Goal: Information Seeking & Learning: Check status

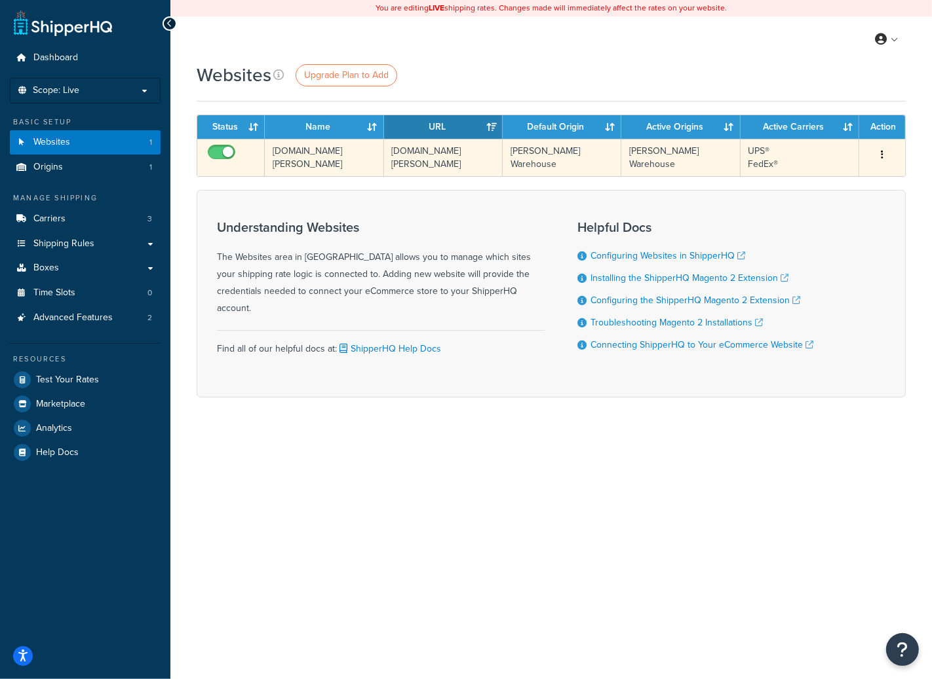
click at [445, 168] on td "www.koerner-co.com" at bounding box center [443, 157] width 119 height 37
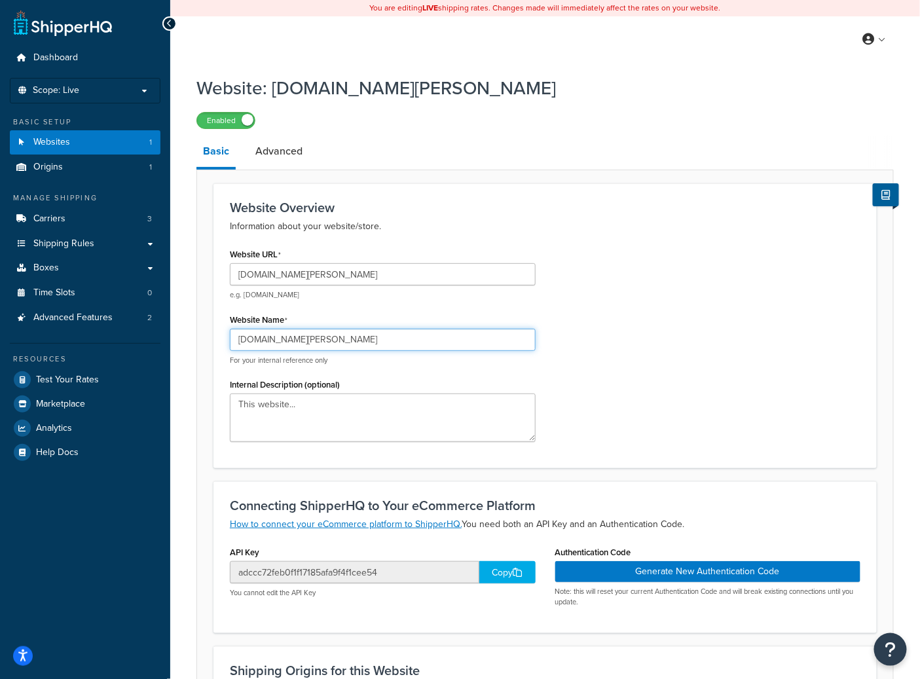
click at [320, 343] on input "www.koerner-co.com" at bounding box center [383, 340] width 306 height 22
click at [320, 342] on input "www.koerner-co.com" at bounding box center [383, 340] width 306 height 22
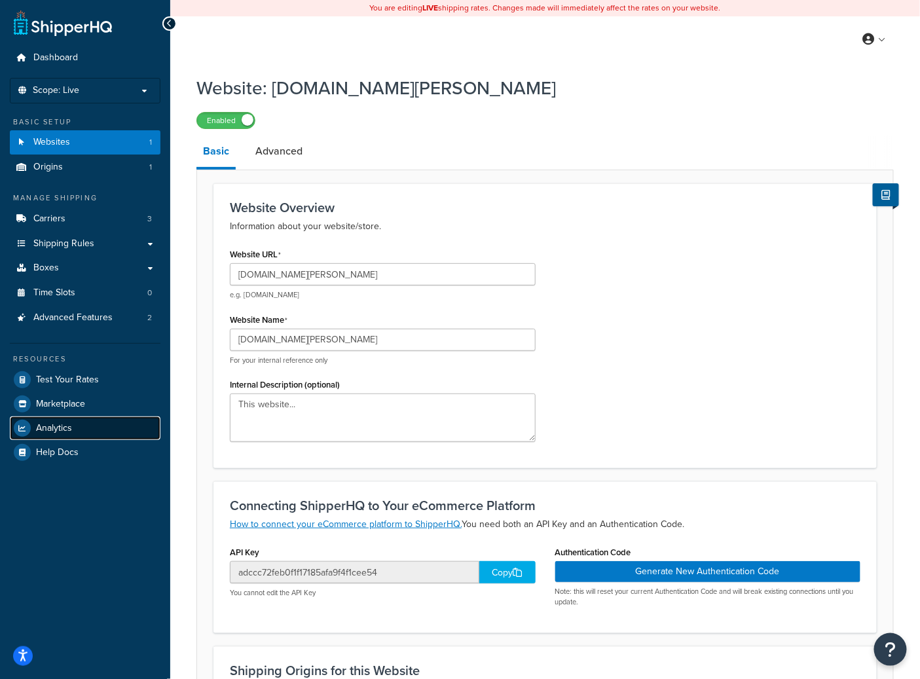
click at [85, 424] on link "Analytics" at bounding box center [85, 429] width 151 height 24
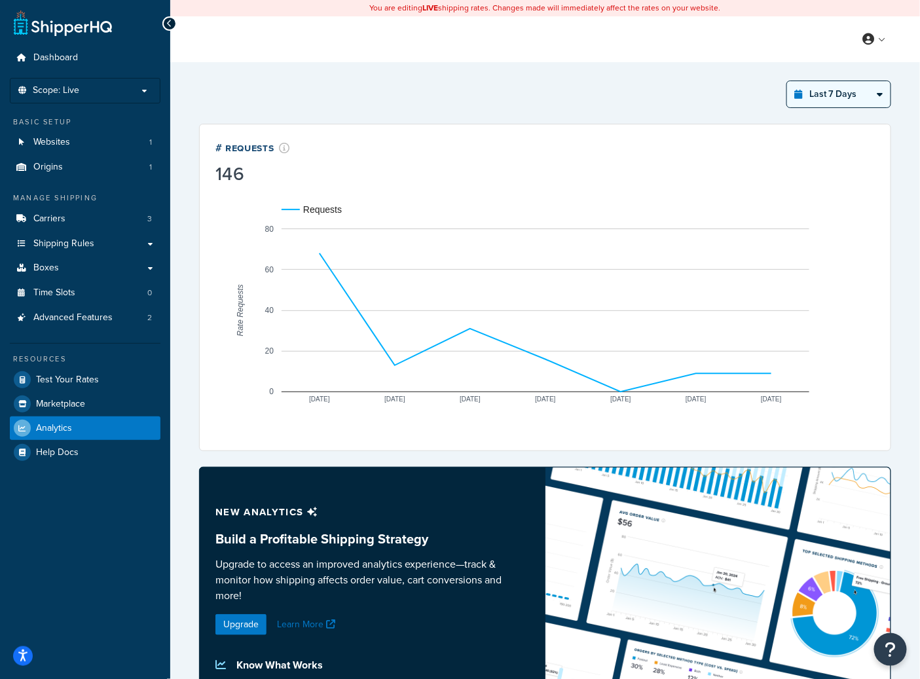
click at [816, 90] on select "Last 24 Hours Last 7 Days Last 30 Days Last 3 Months Last 6 Months Last 12 Mont…" at bounding box center [839, 94] width 104 height 26
click at [787, 81] on select "Last 24 Hours Last 7 Days Last 30 Days Last 3 Months Last 6 Months Last 12 Mont…" at bounding box center [839, 94] width 104 height 26
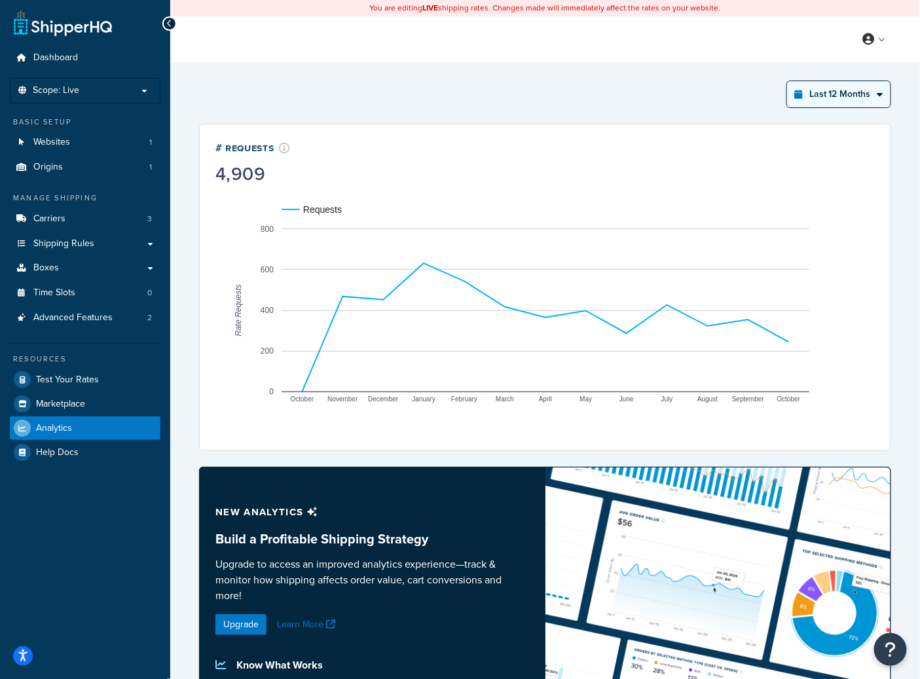
click at [858, 96] on select "Last 24 Hours Last 7 Days Last 30 Days Last 3 Months Last 6 Months Last 12 Mont…" at bounding box center [839, 94] width 104 height 26
select select "last_24_hours"
click at [787, 81] on select "Last 24 Hours Last 7 Days Last 30 Days Last 3 Months Last 6 Months Last 12 Mont…" at bounding box center [839, 94] width 104 height 26
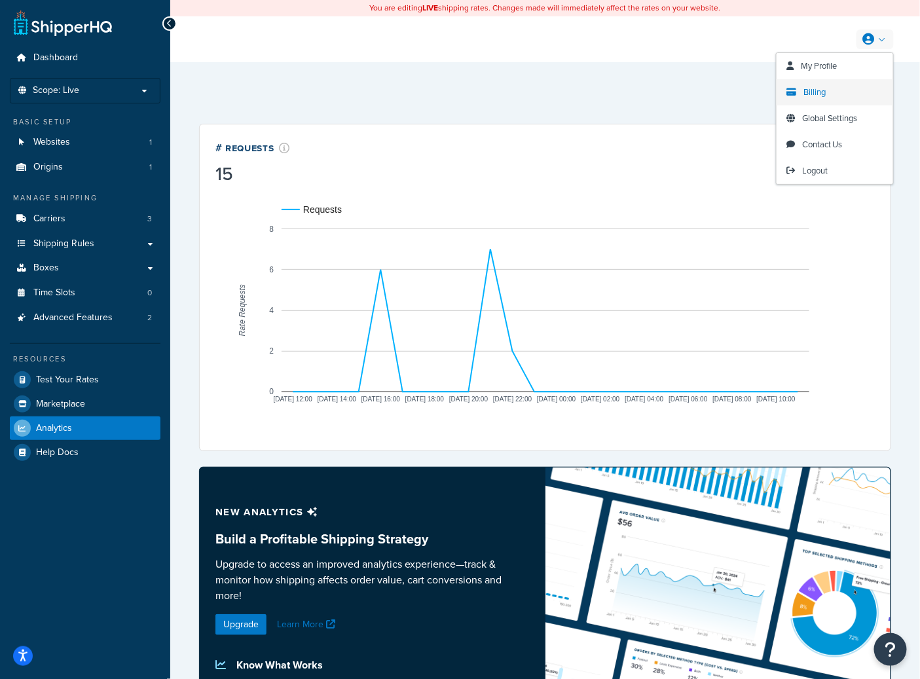
click at [811, 101] on link "Billing" at bounding box center [835, 92] width 117 height 26
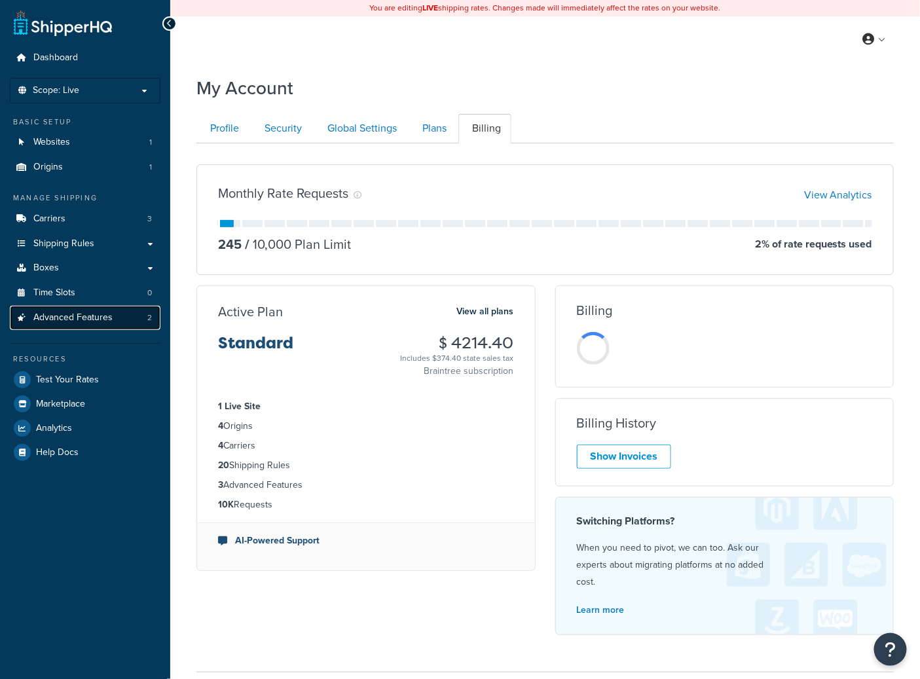
click at [88, 324] on span "Advanced Features" at bounding box center [72, 317] width 79 height 11
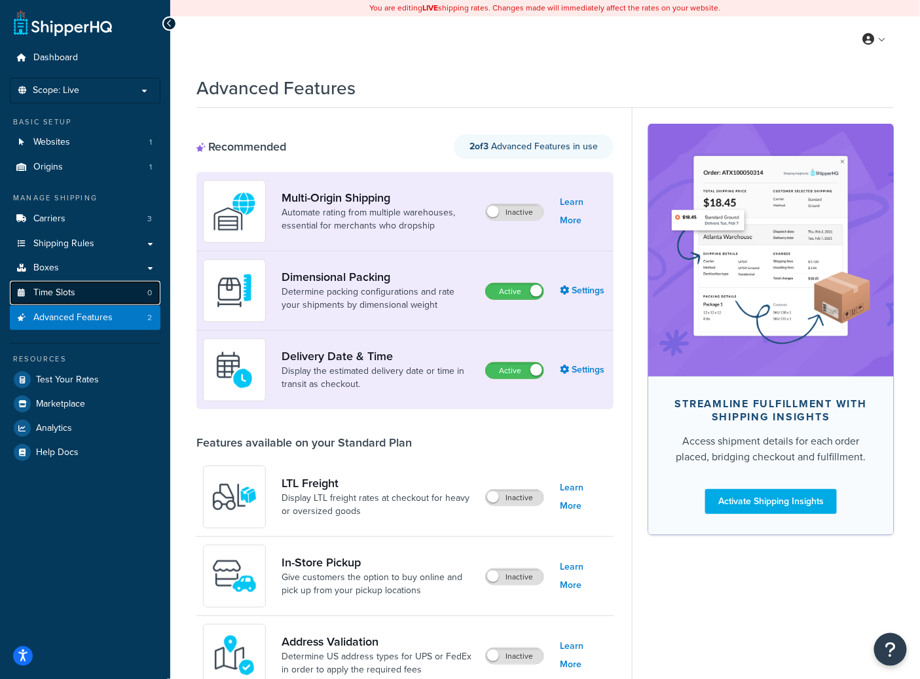
click at [93, 292] on link "Time Slots 0" at bounding box center [85, 293] width 151 height 24
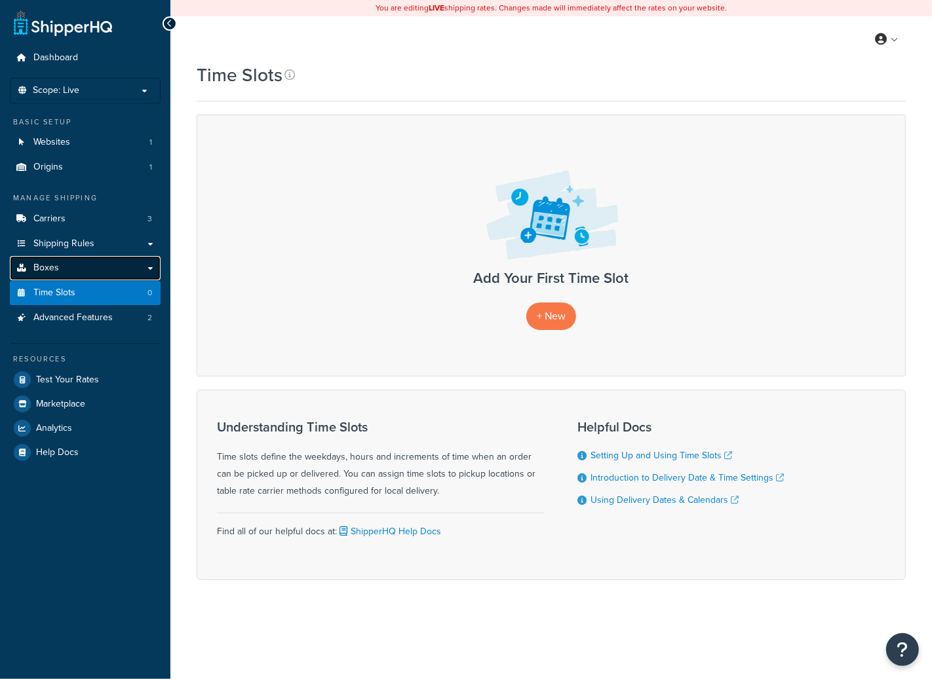
click at [94, 267] on link "Boxes" at bounding box center [85, 268] width 151 height 24
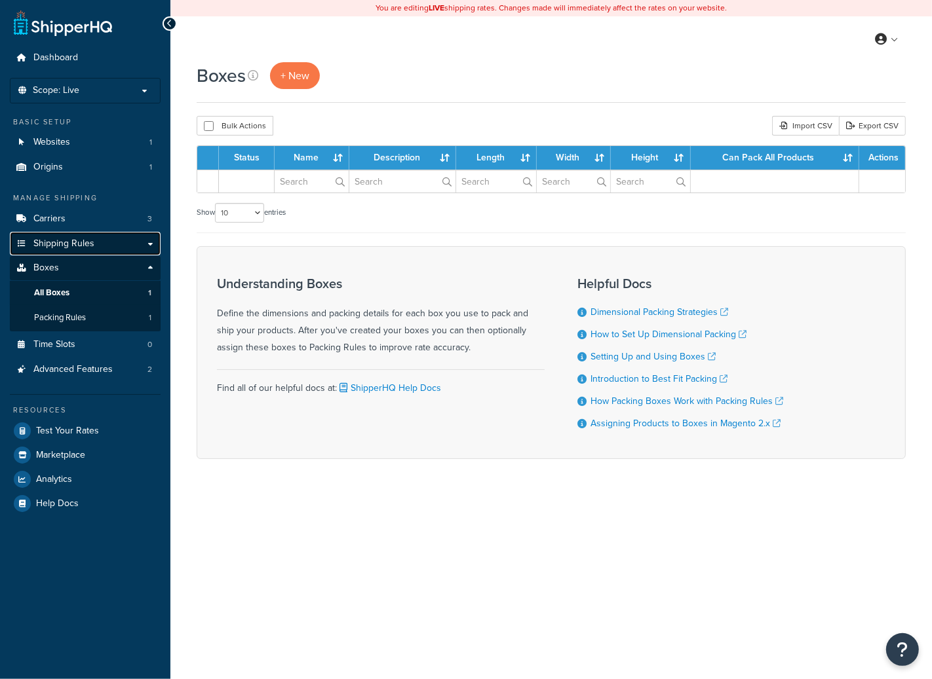
click at [105, 235] on link "Shipping Rules" at bounding box center [85, 244] width 151 height 24
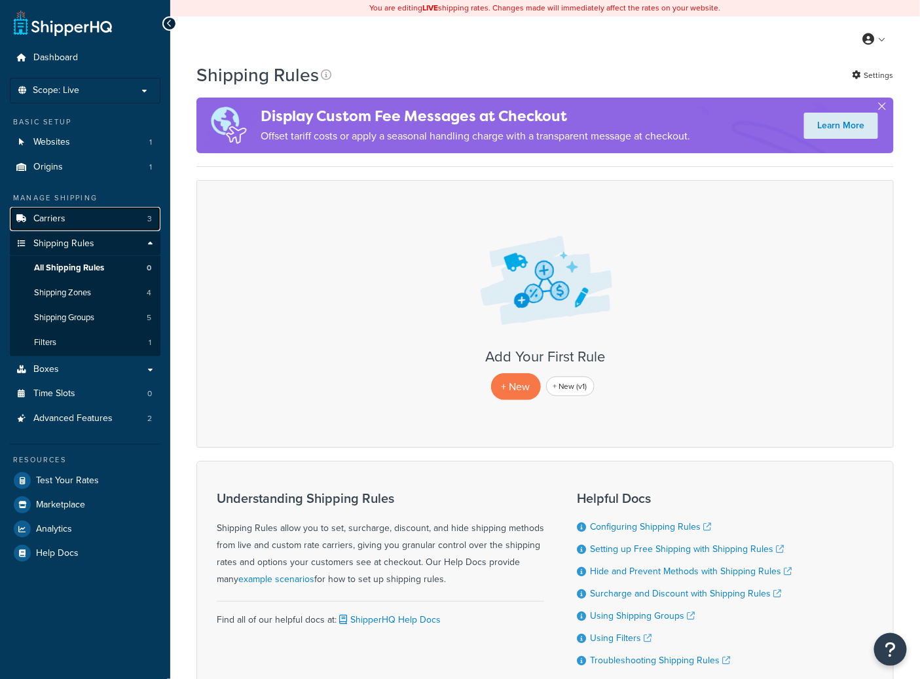
click at [107, 215] on link "Carriers 3" at bounding box center [85, 219] width 151 height 24
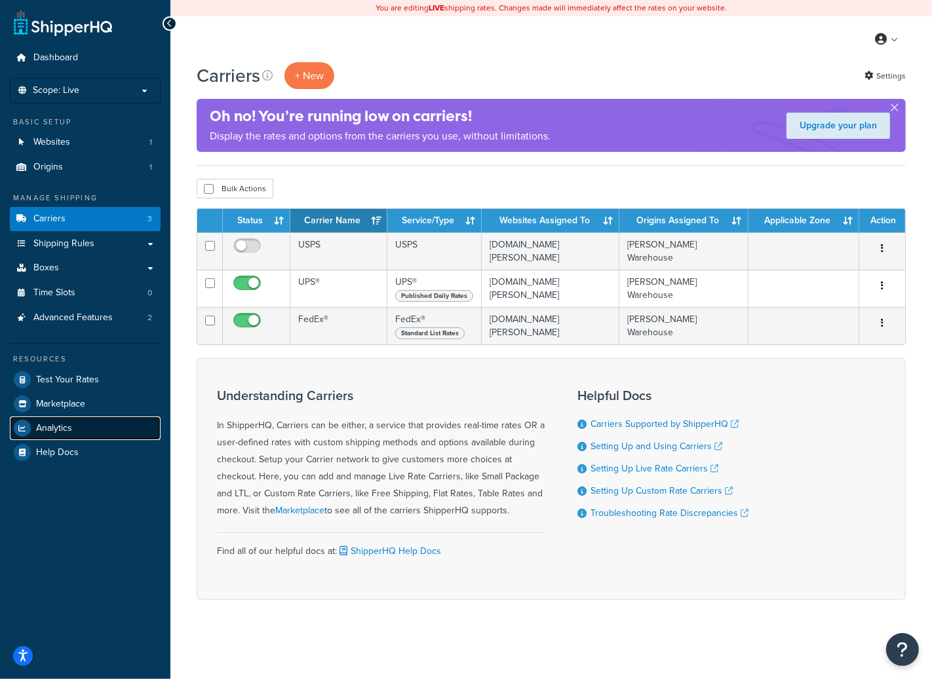
click at [67, 439] on link "Analytics" at bounding box center [85, 429] width 151 height 24
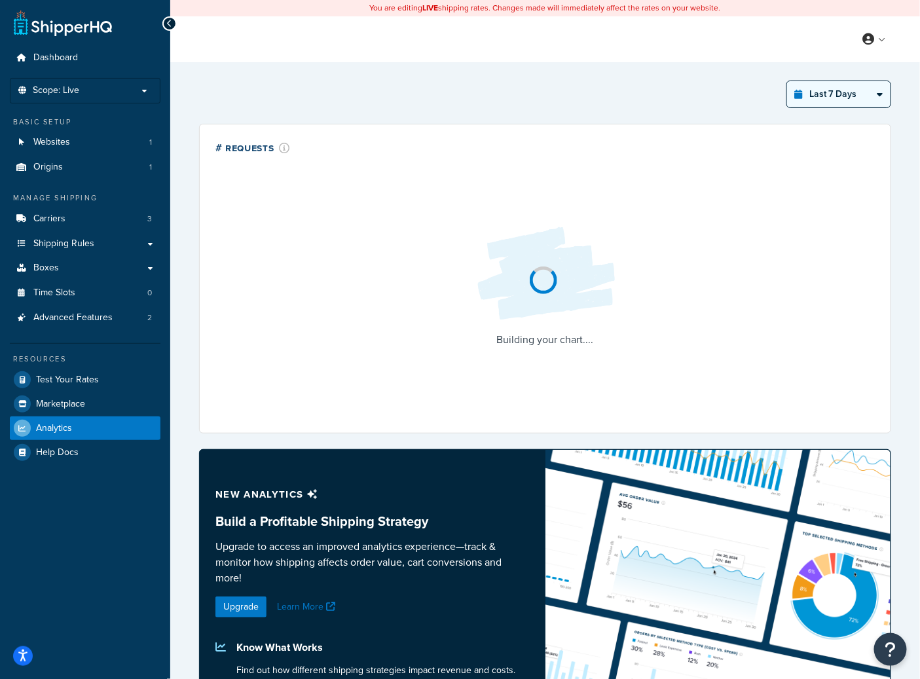
click at [871, 102] on select "Last 24 Hours Last 7 Days Last 30 Days Last 3 Months Last 6 Months Last 12 Mont…" at bounding box center [839, 94] width 104 height 26
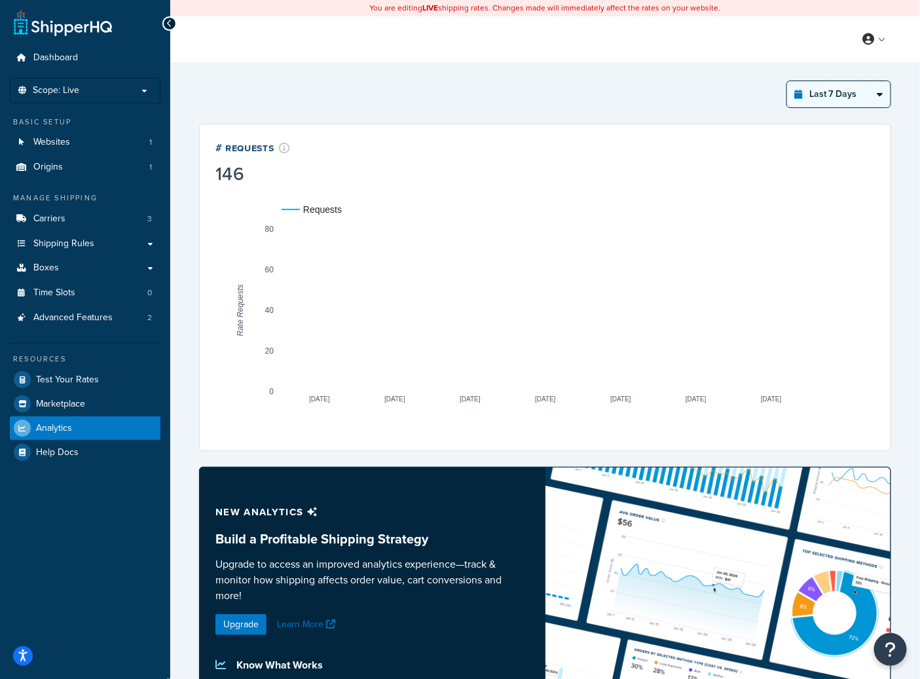
select select "last_24_hours"
click at [787, 81] on select "Last 24 Hours Last 7 Days Last 30 Days Last 3 Months Last 6 Months Last 12 Mont…" at bounding box center [839, 94] width 104 height 26
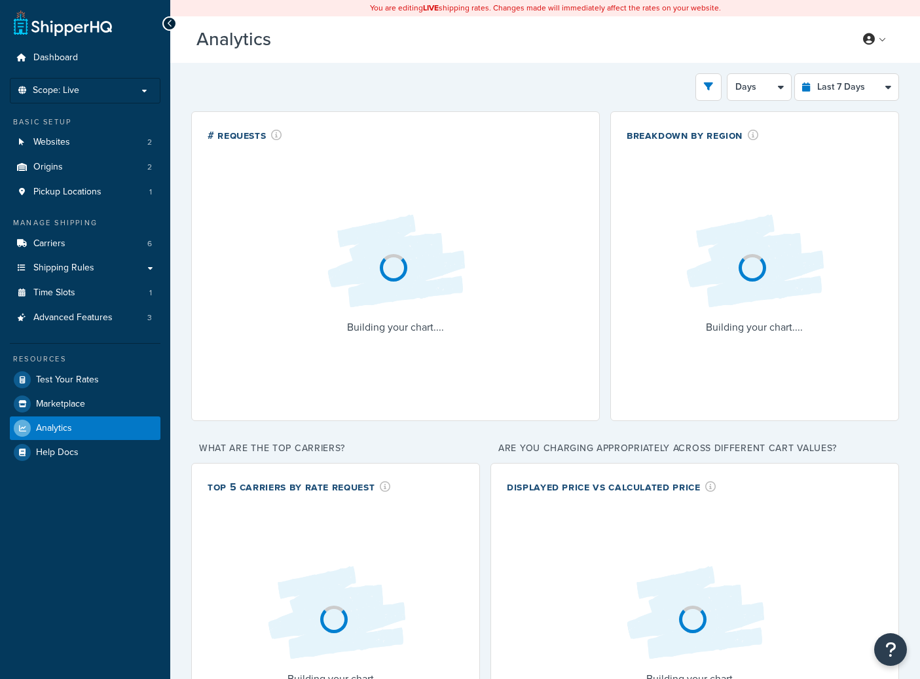
select select "last_7_days"
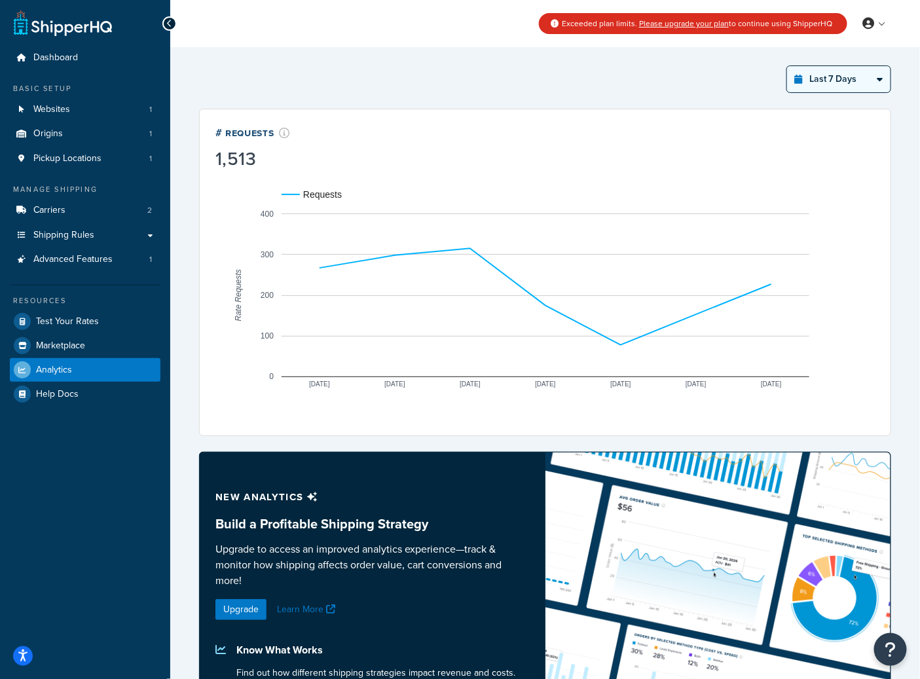
click at [847, 66] on select "Last 24 Hours Last 7 Days Last 30 Days Last 3 Months Last 6 Months Last 12 Mont…" at bounding box center [839, 79] width 104 height 26
select select "last_year"
click at [787, 66] on select "Last 24 Hours Last 7 Days Last 30 Days Last 3 Months Last 6 Months Last 12 Mont…" at bounding box center [839, 79] width 104 height 26
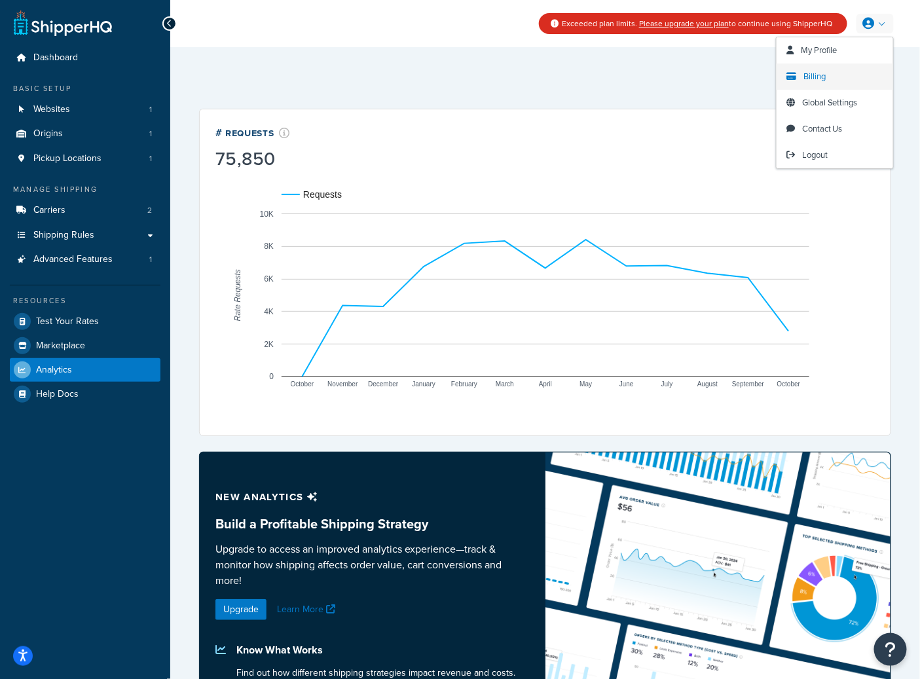
click at [834, 72] on link "Billing" at bounding box center [835, 77] width 117 height 26
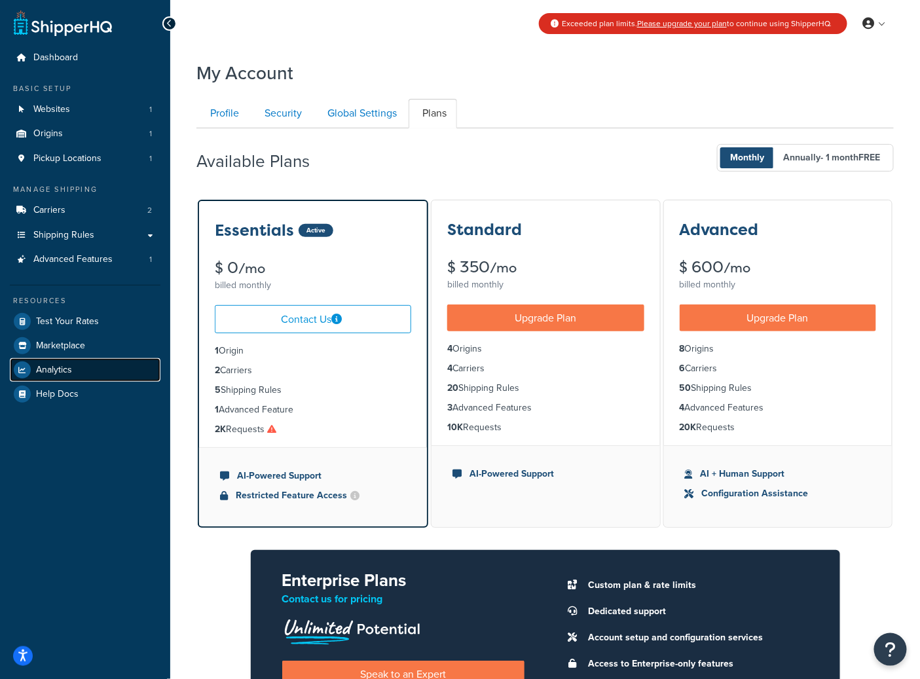
click at [55, 375] on link "Analytics" at bounding box center [85, 370] width 151 height 24
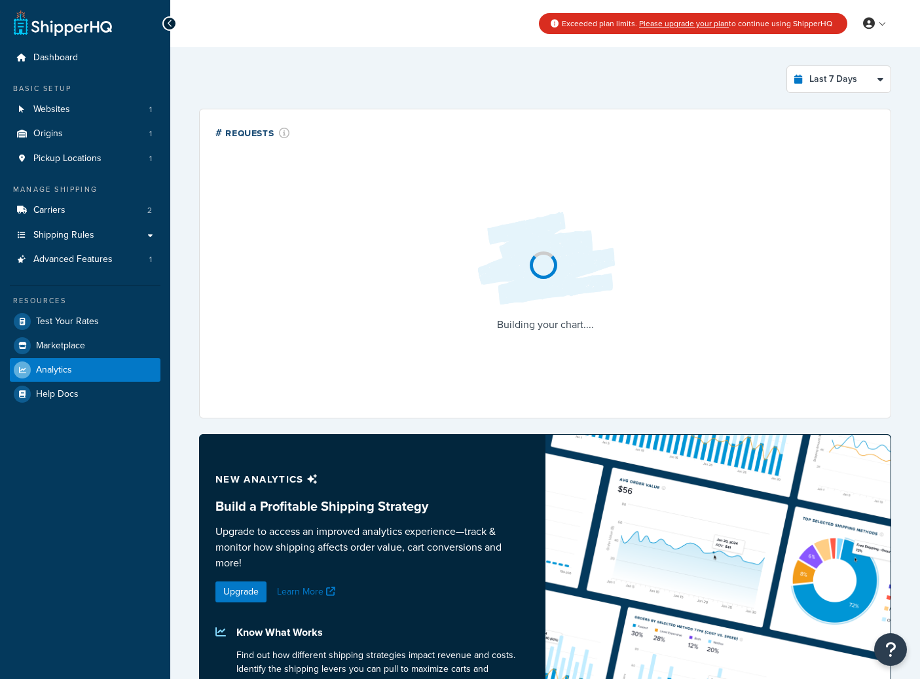
select select "last_7_days"
